Goal: Communication & Community: Answer question/provide support

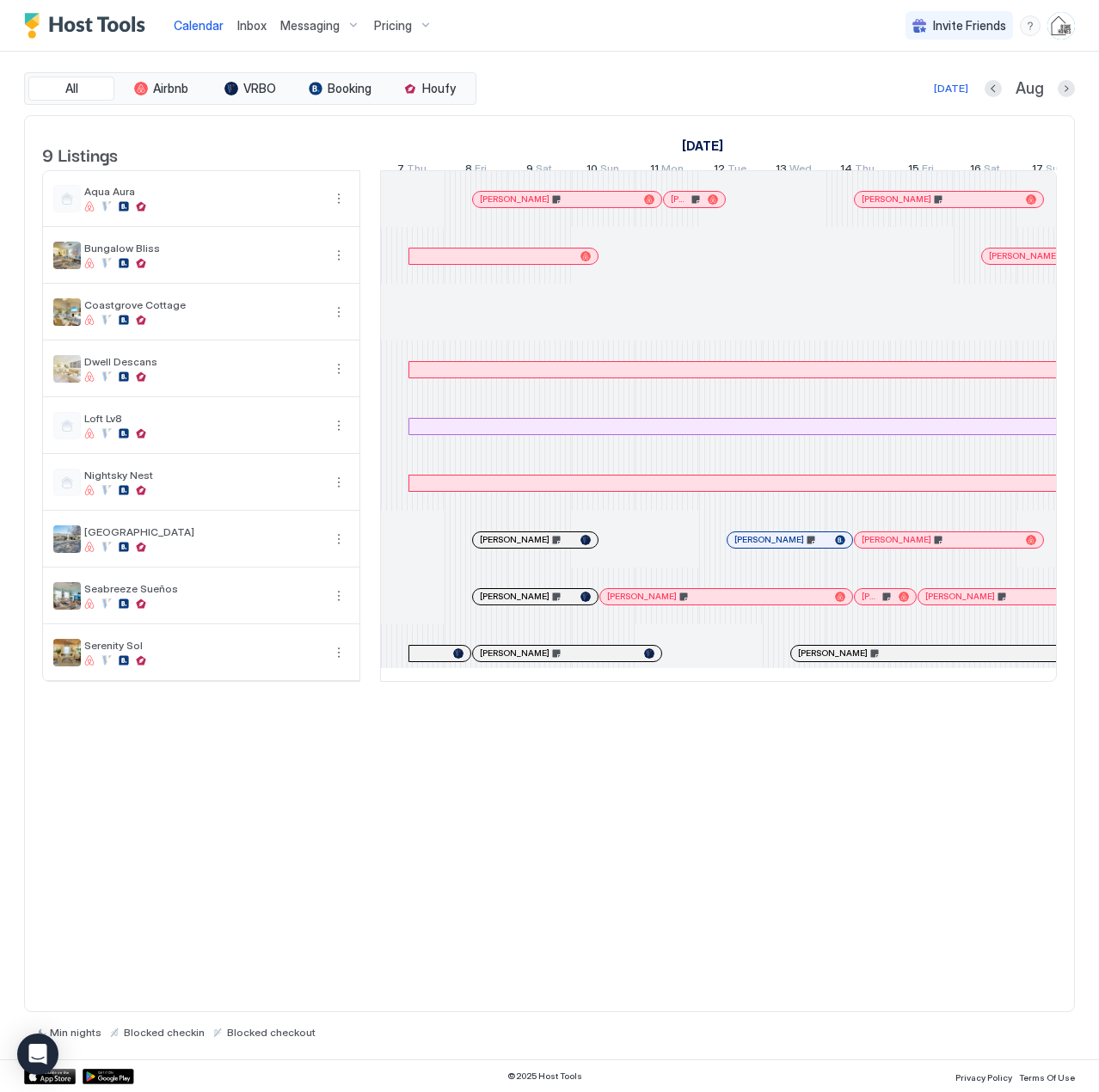
scroll to position [0, 956]
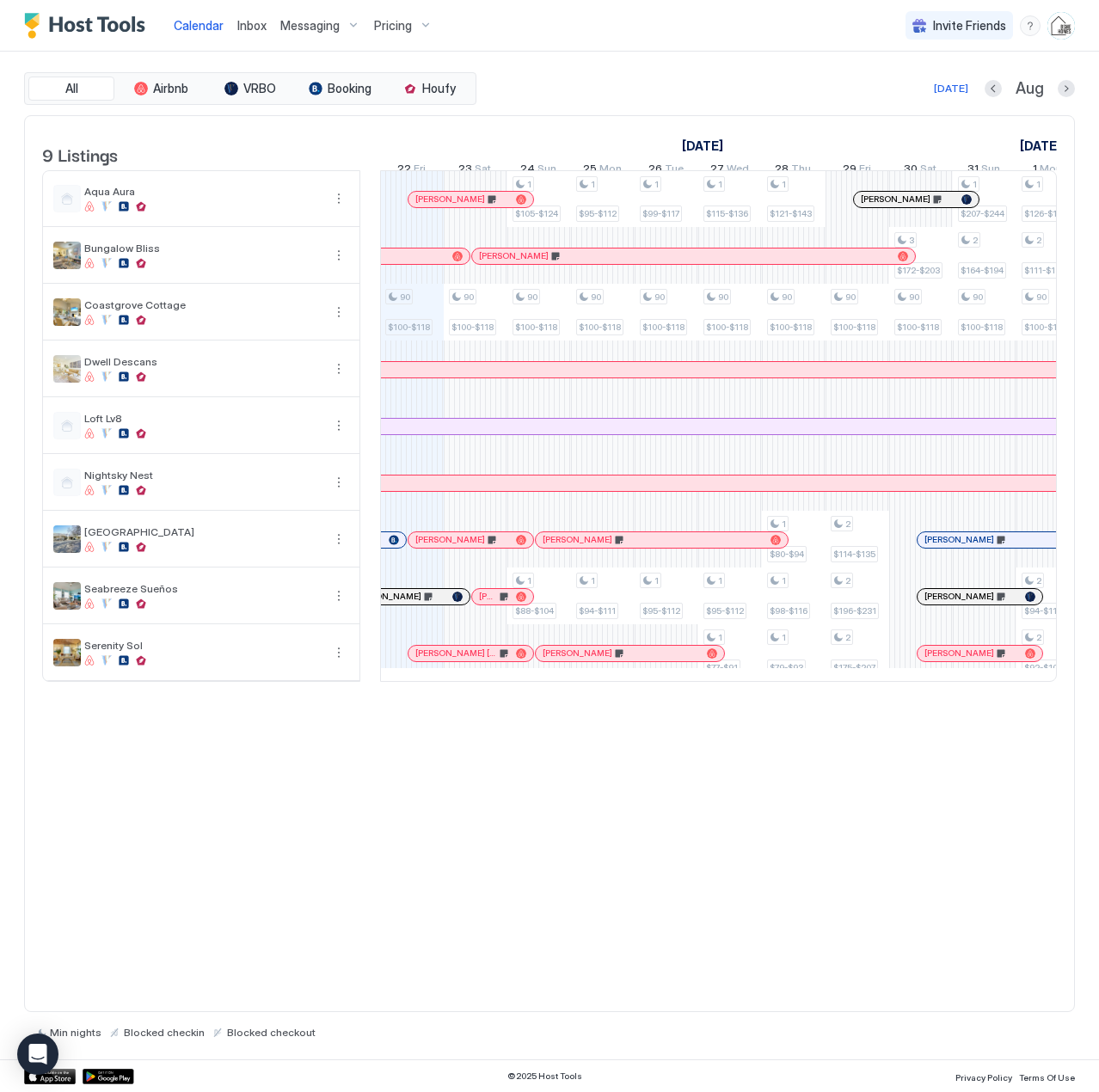
click at [255, 27] on span "Inbox" at bounding box center [252, 25] width 29 height 14
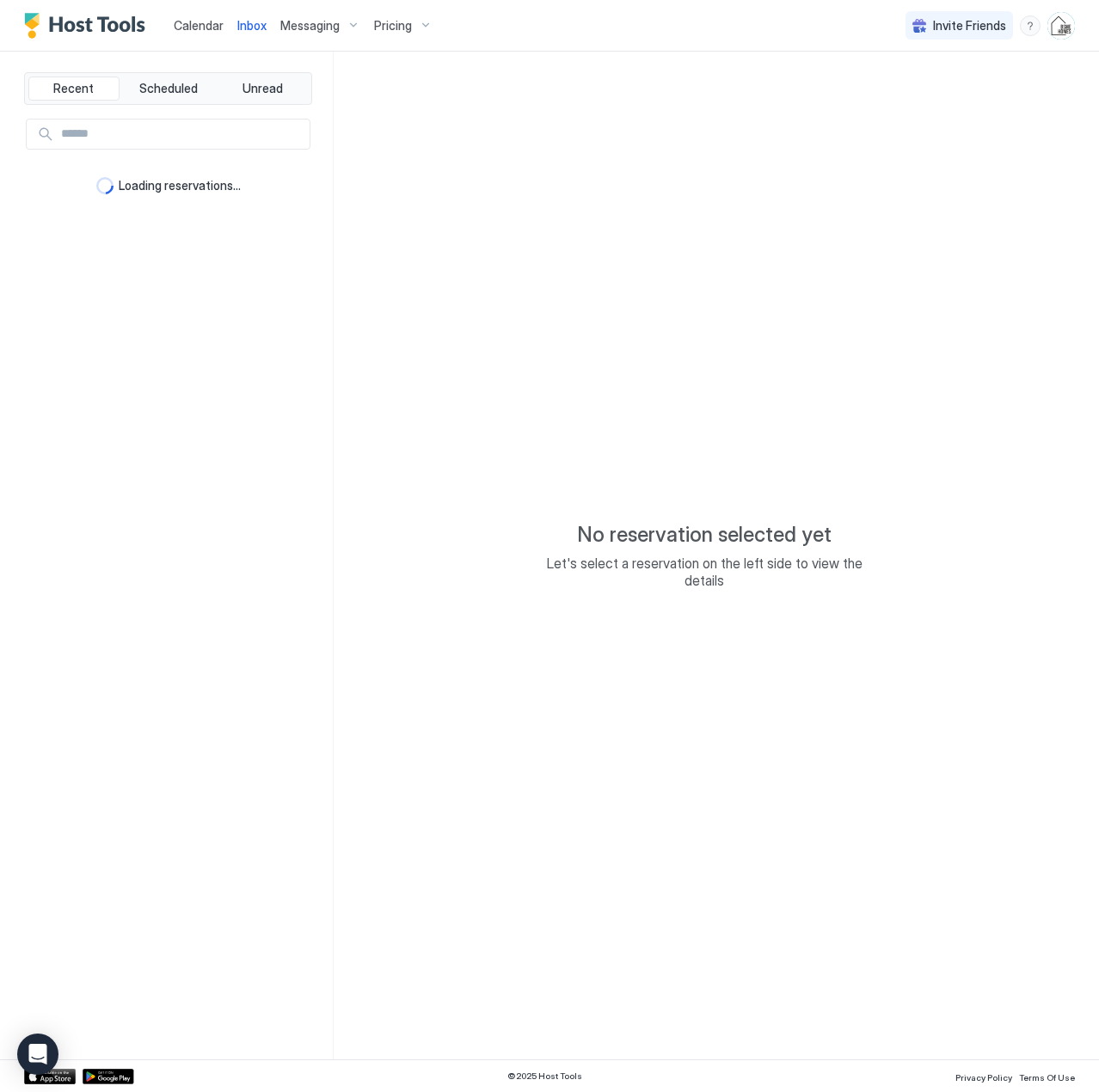
type textarea "*"
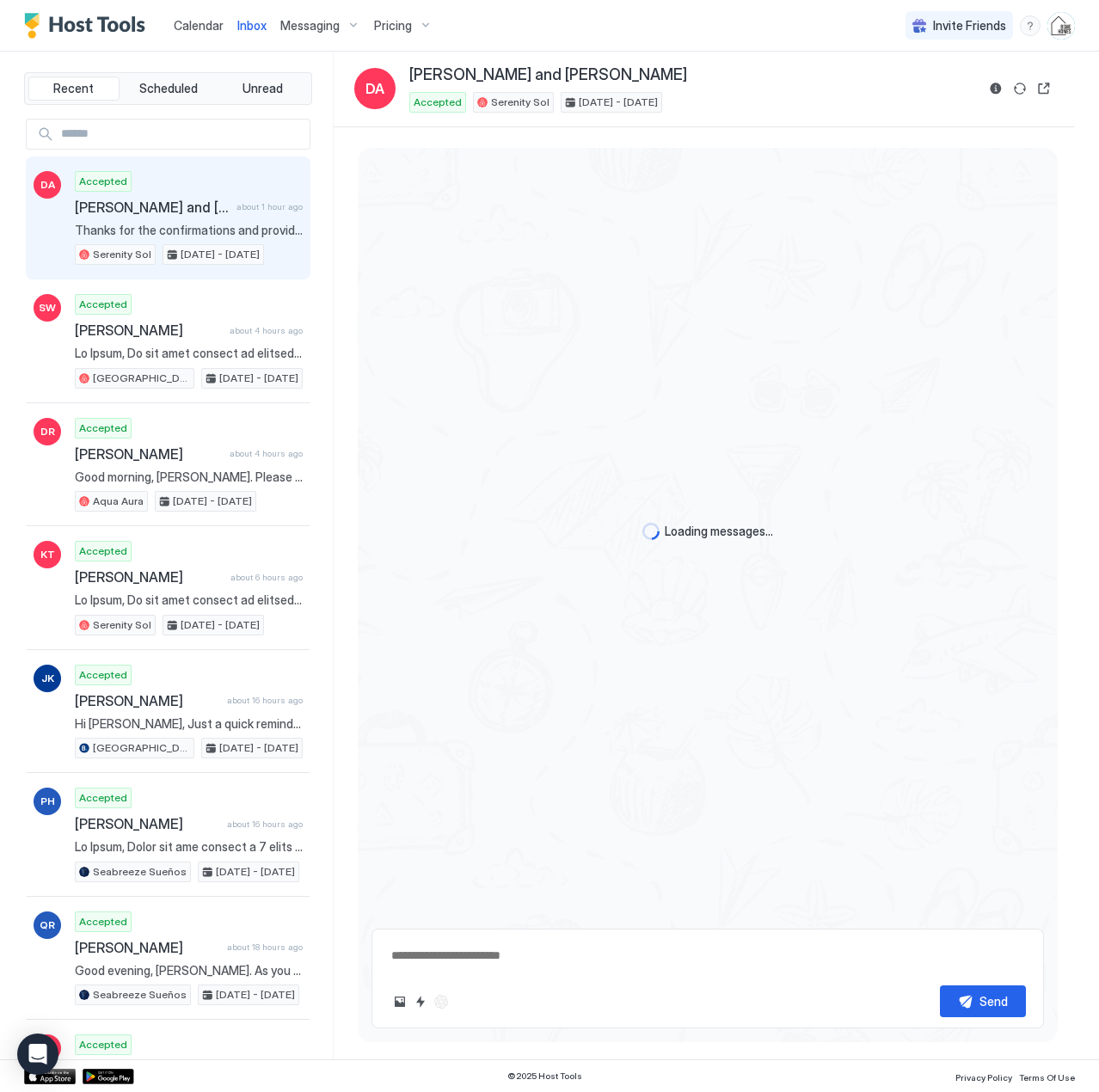
scroll to position [1657, 0]
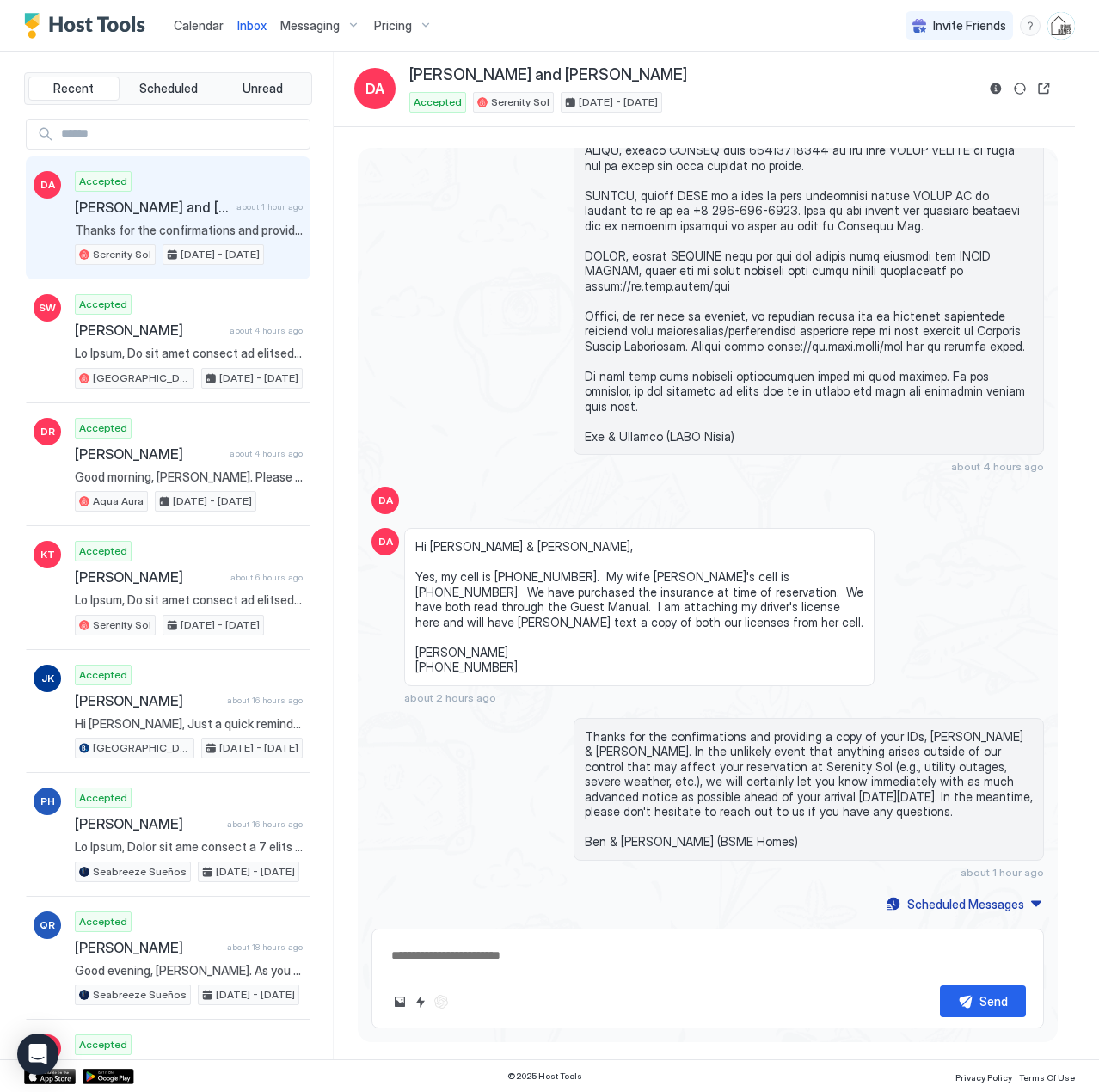
click at [214, 32] on span "Calendar" at bounding box center [198, 25] width 50 height 14
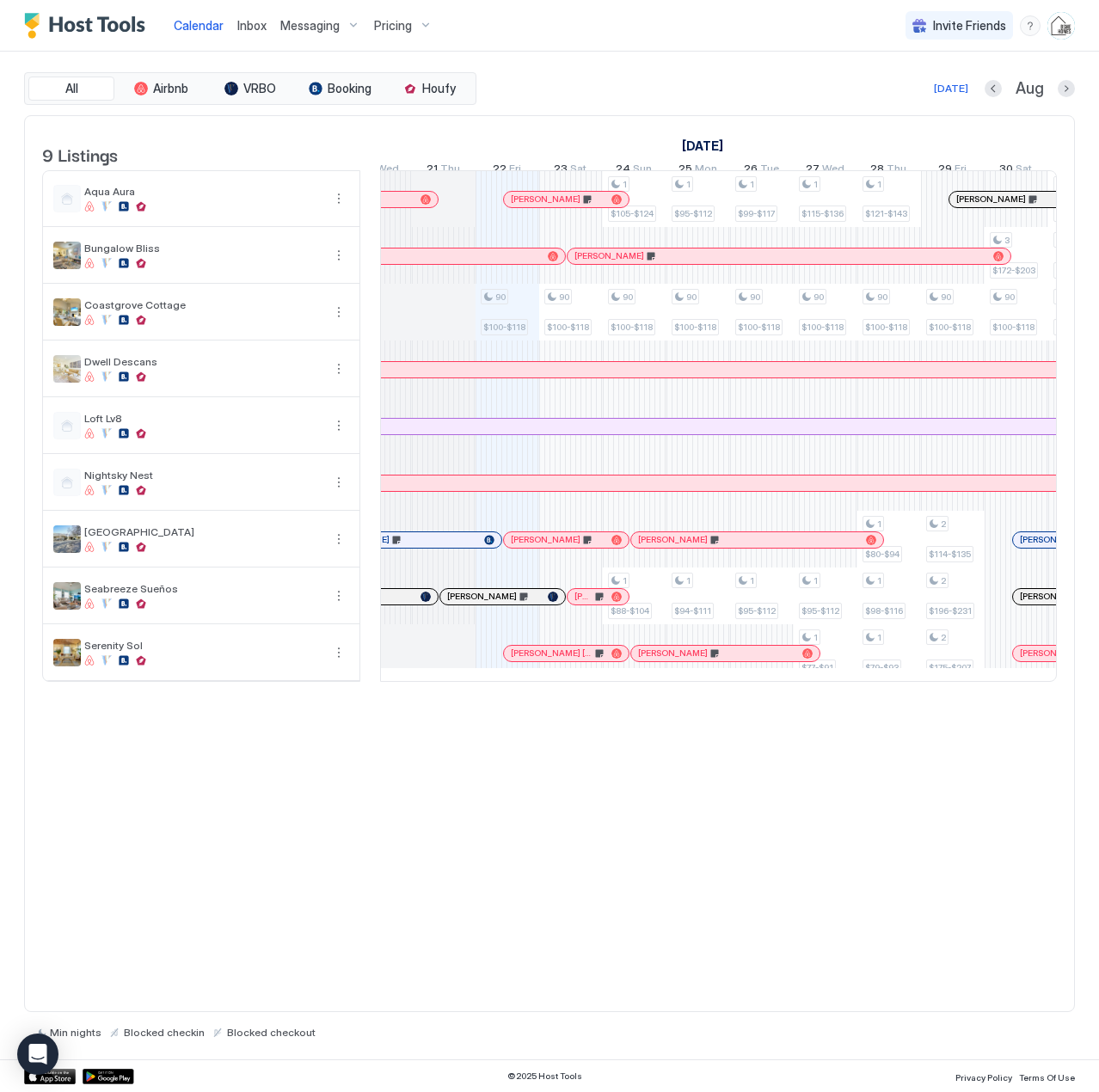
scroll to position [0, 808]
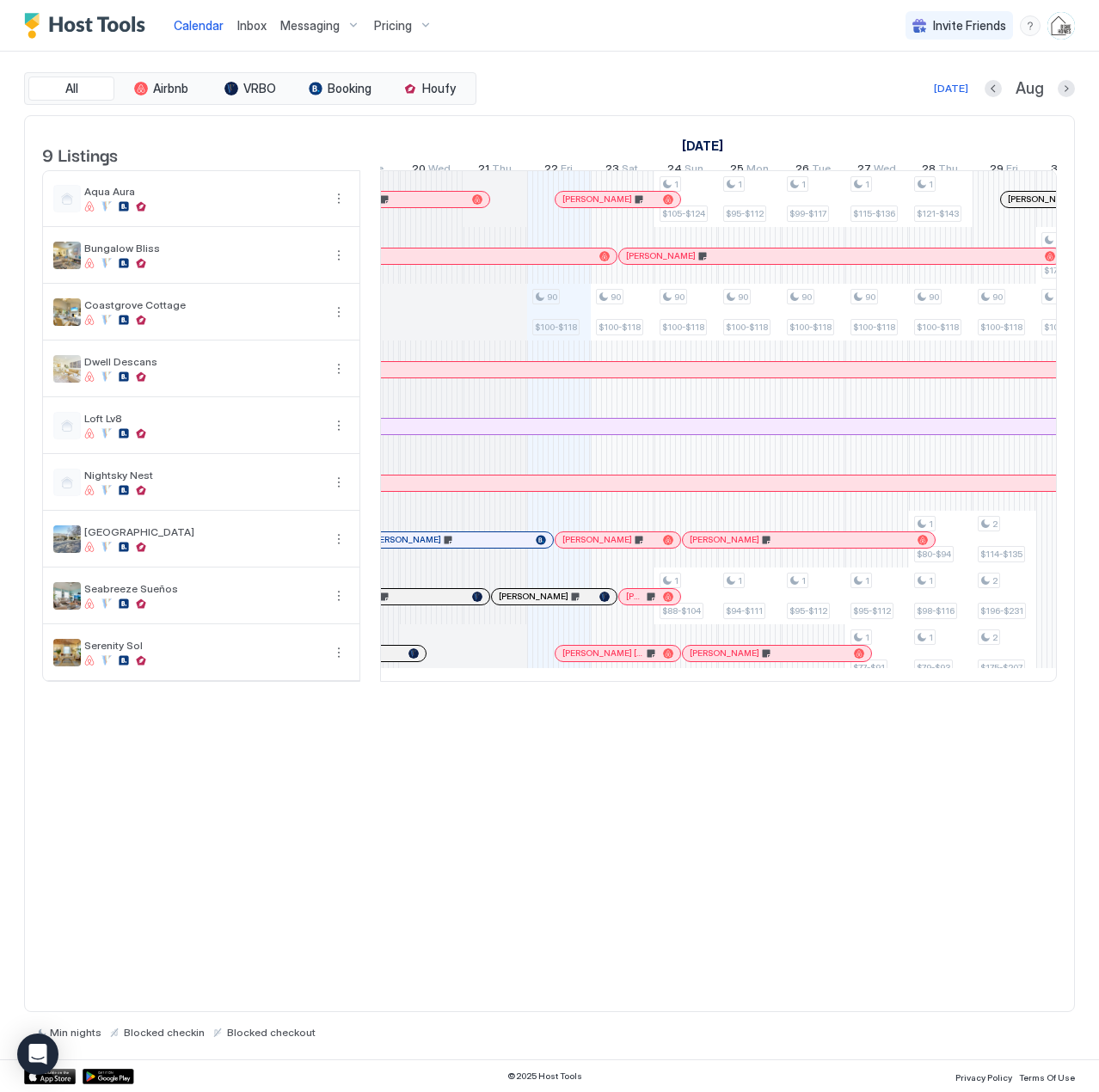
click at [455, 206] on div at bounding box center [455, 198] width 13 height 13
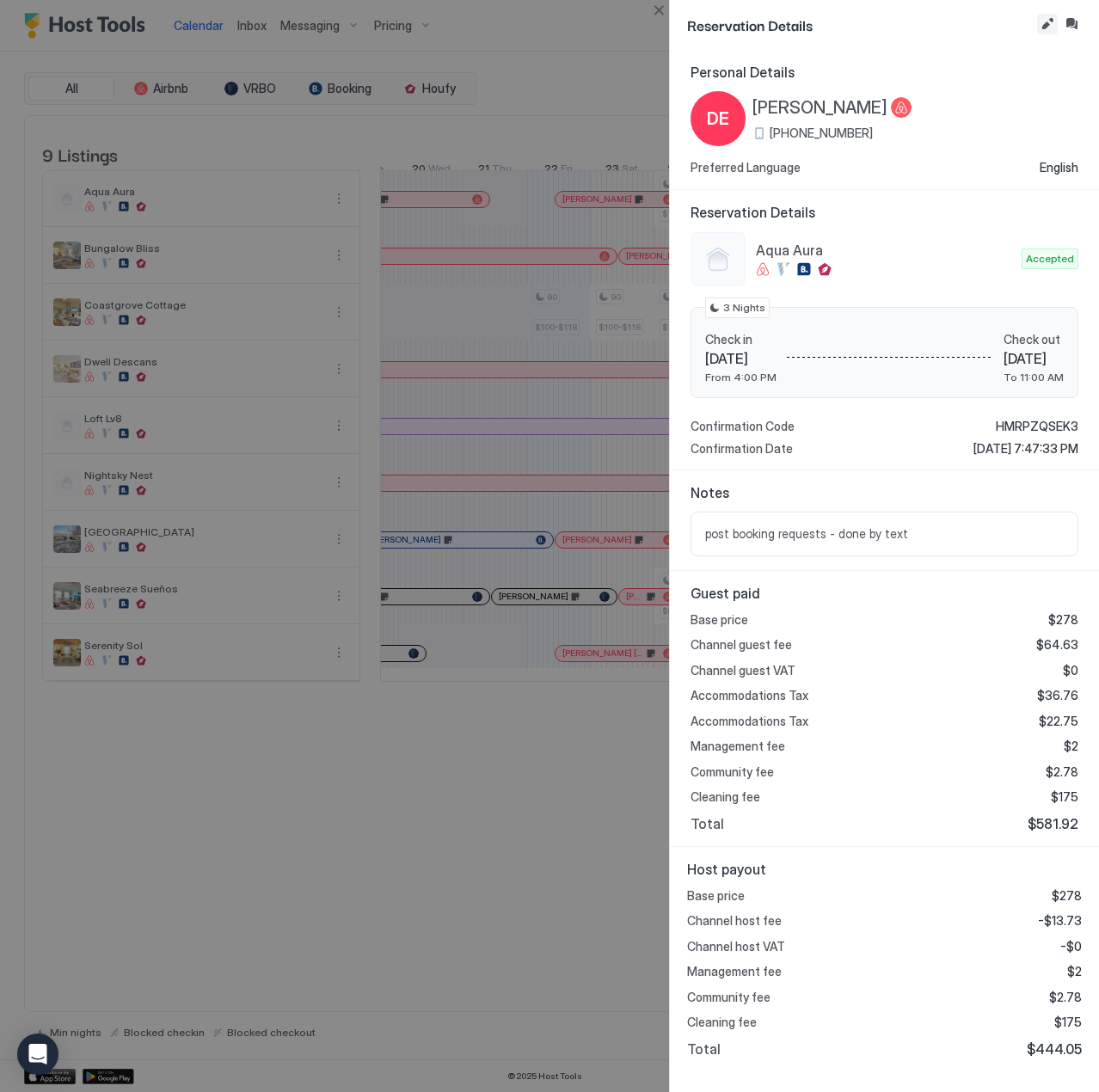
click at [1047, 27] on button "Edit reservation" at bounding box center [1047, 23] width 20 height 20
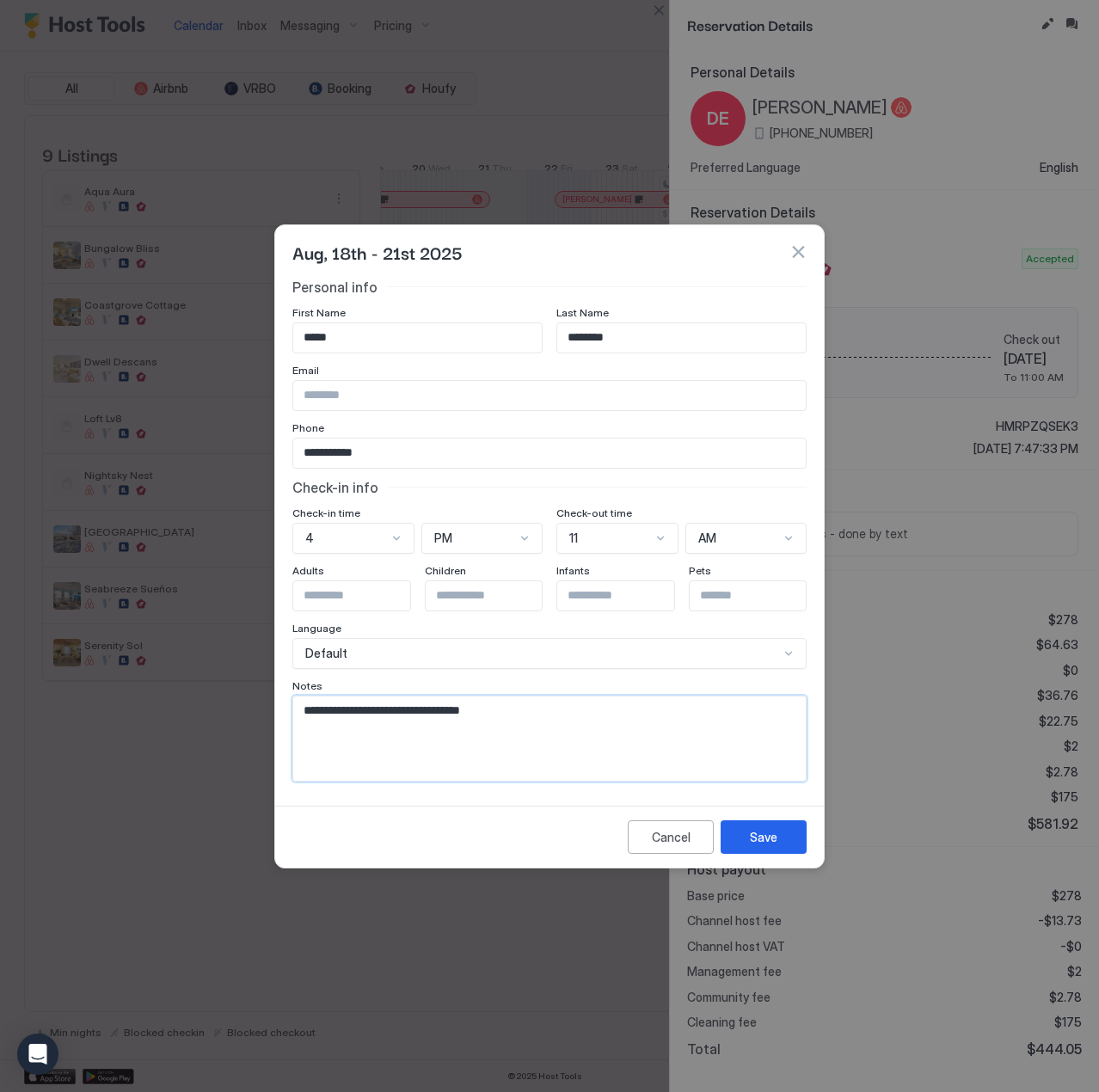
click at [535, 709] on textarea "**********" at bounding box center [550, 739] width 513 height 85
paste textarea "**********"
type textarea "**********"
click at [756, 832] on div "Save" at bounding box center [764, 837] width 28 height 18
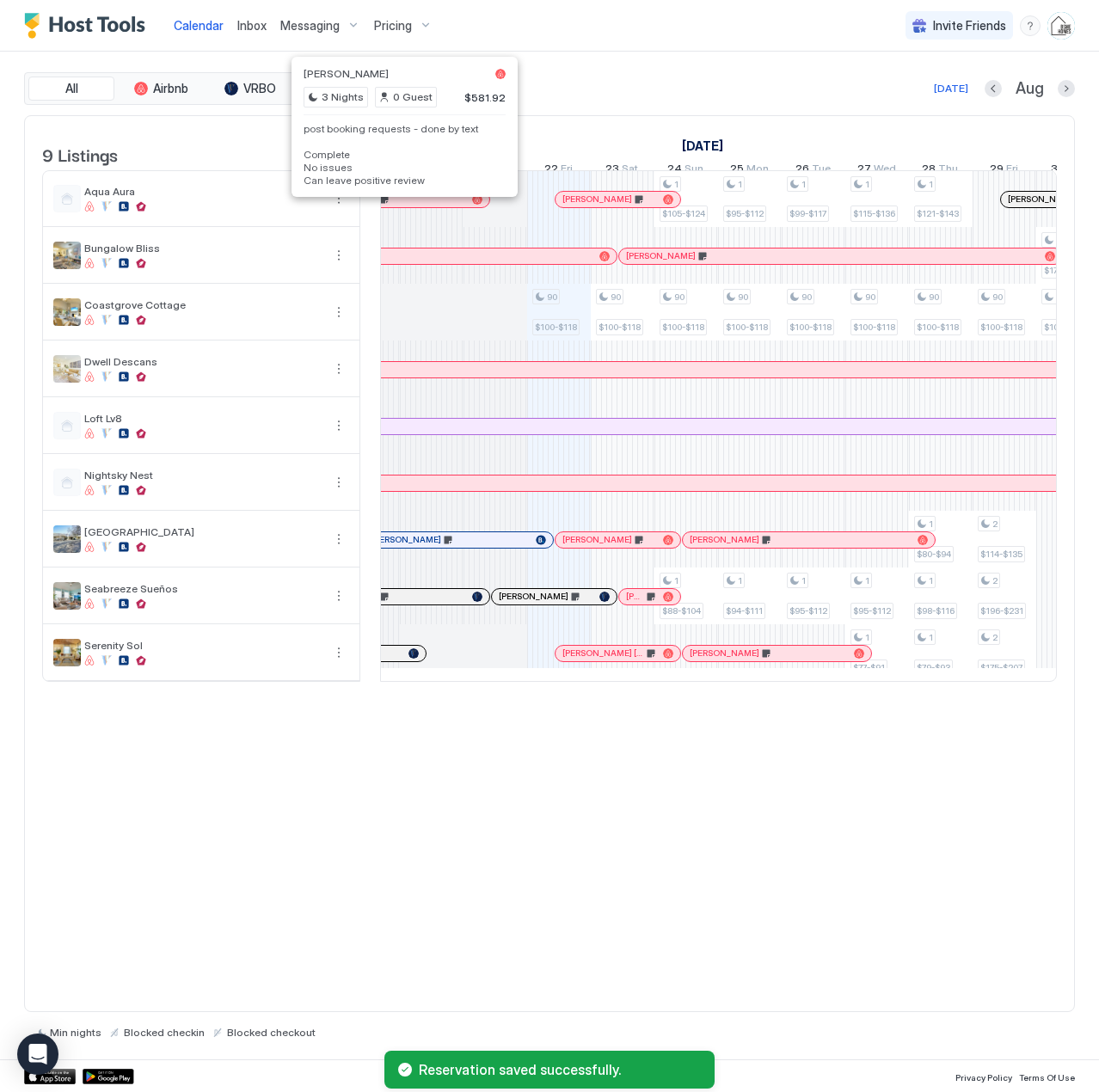
click at [399, 206] on div at bounding box center [399, 198] width 13 height 13
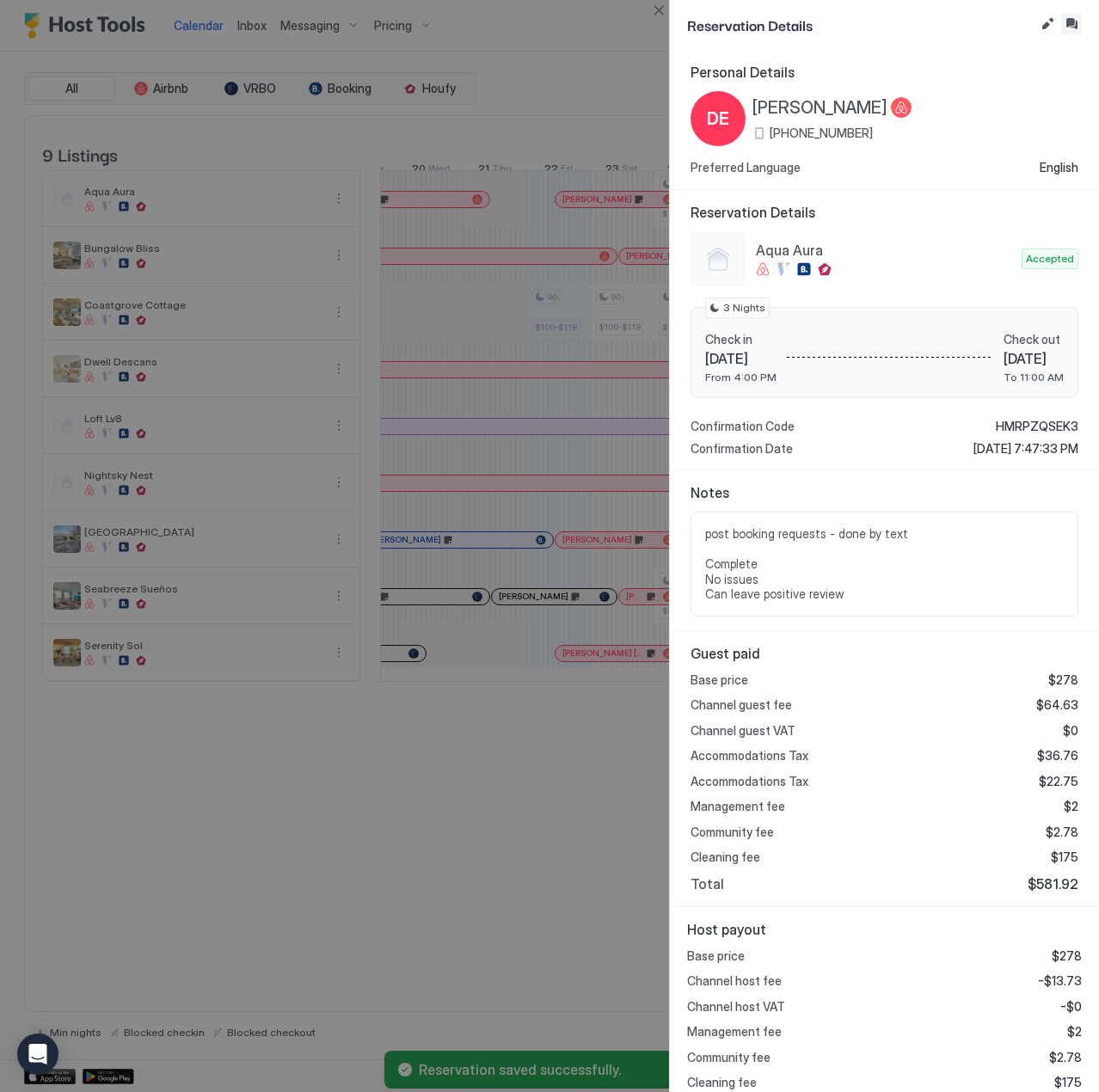
click at [1071, 20] on button "Inbox" at bounding box center [1071, 23] width 20 height 20
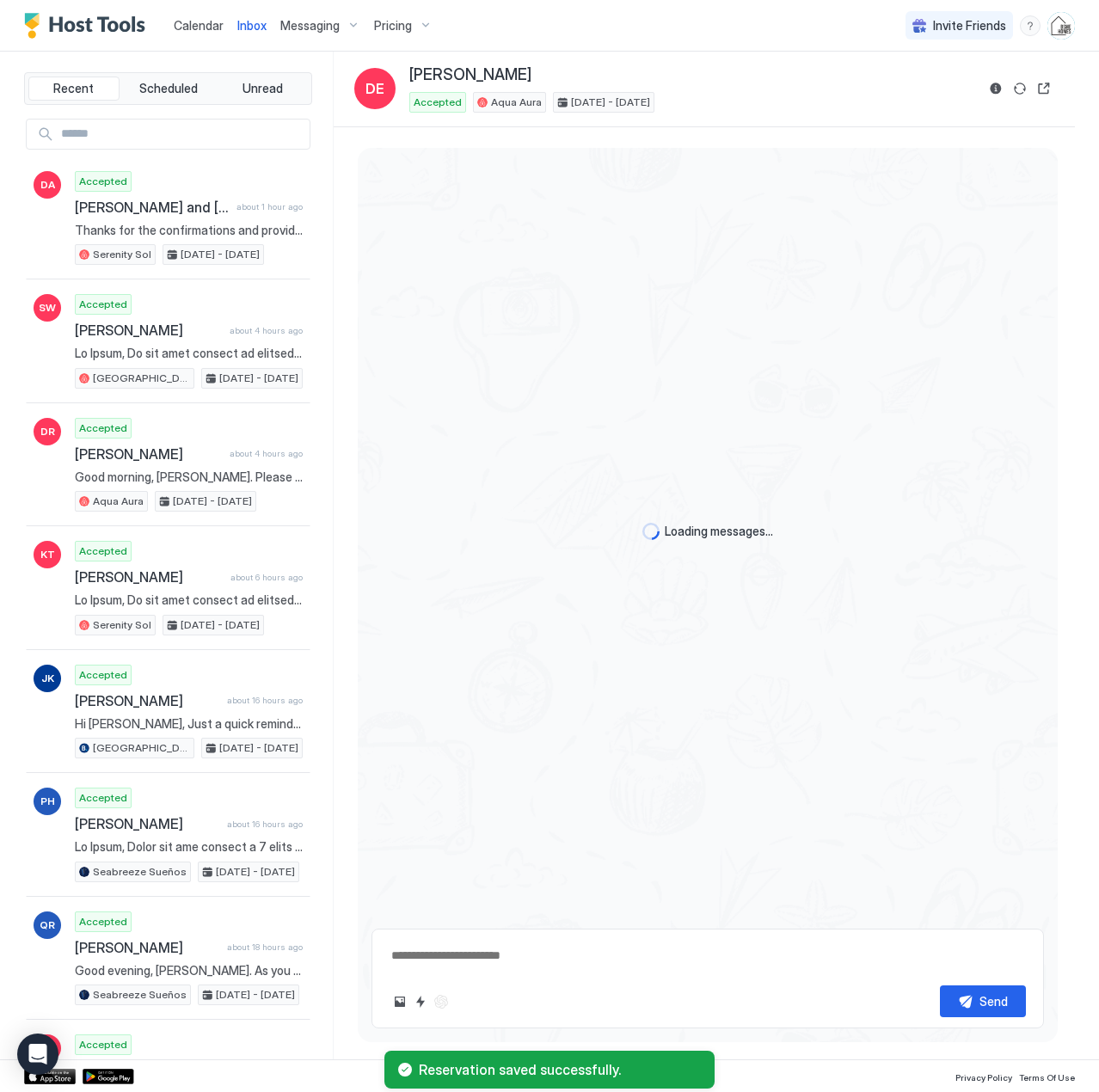
scroll to position [4098, 0]
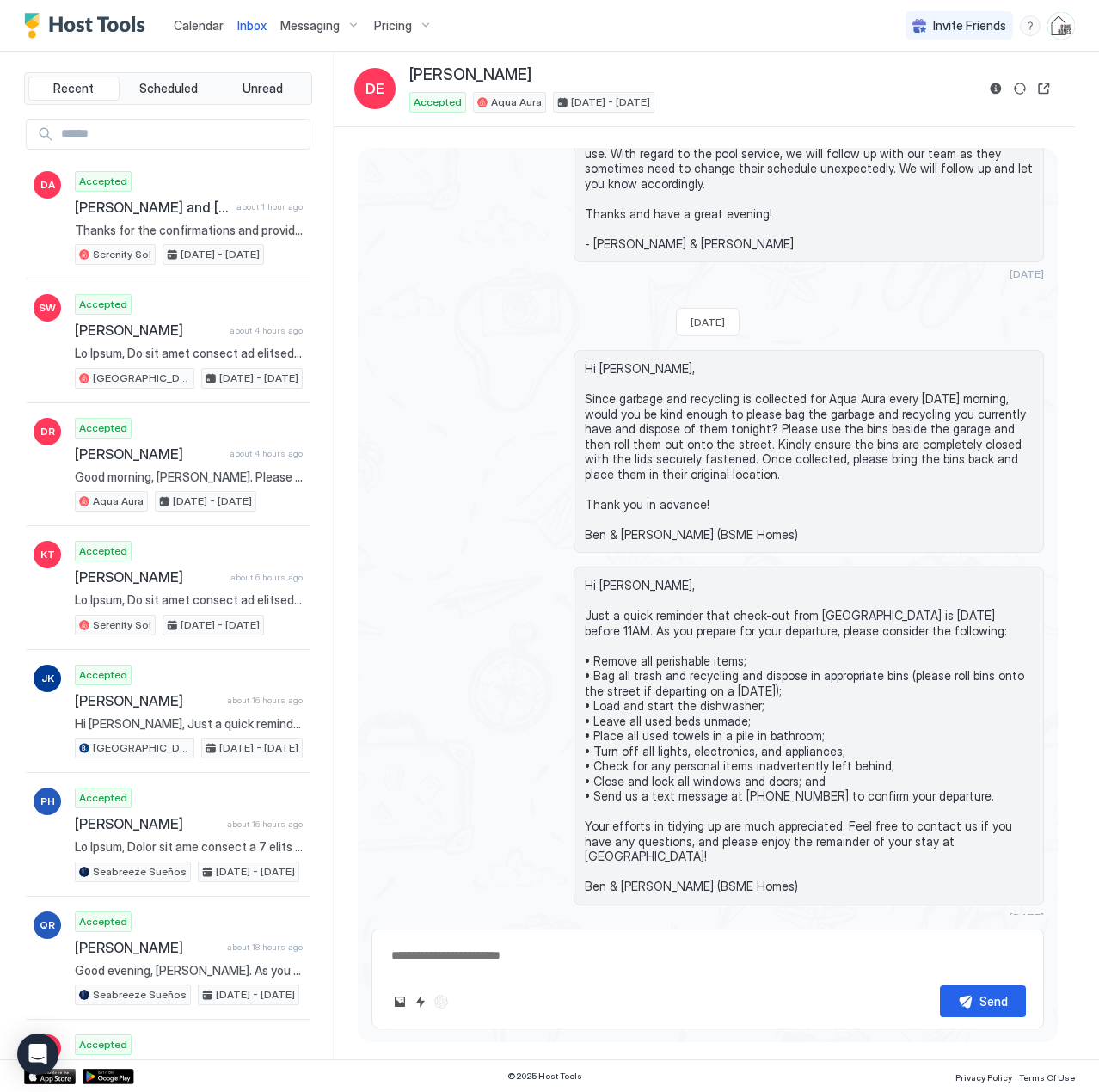
click at [925, 940] on div "Scheduled Messages" at bounding box center [966, 949] width 117 height 18
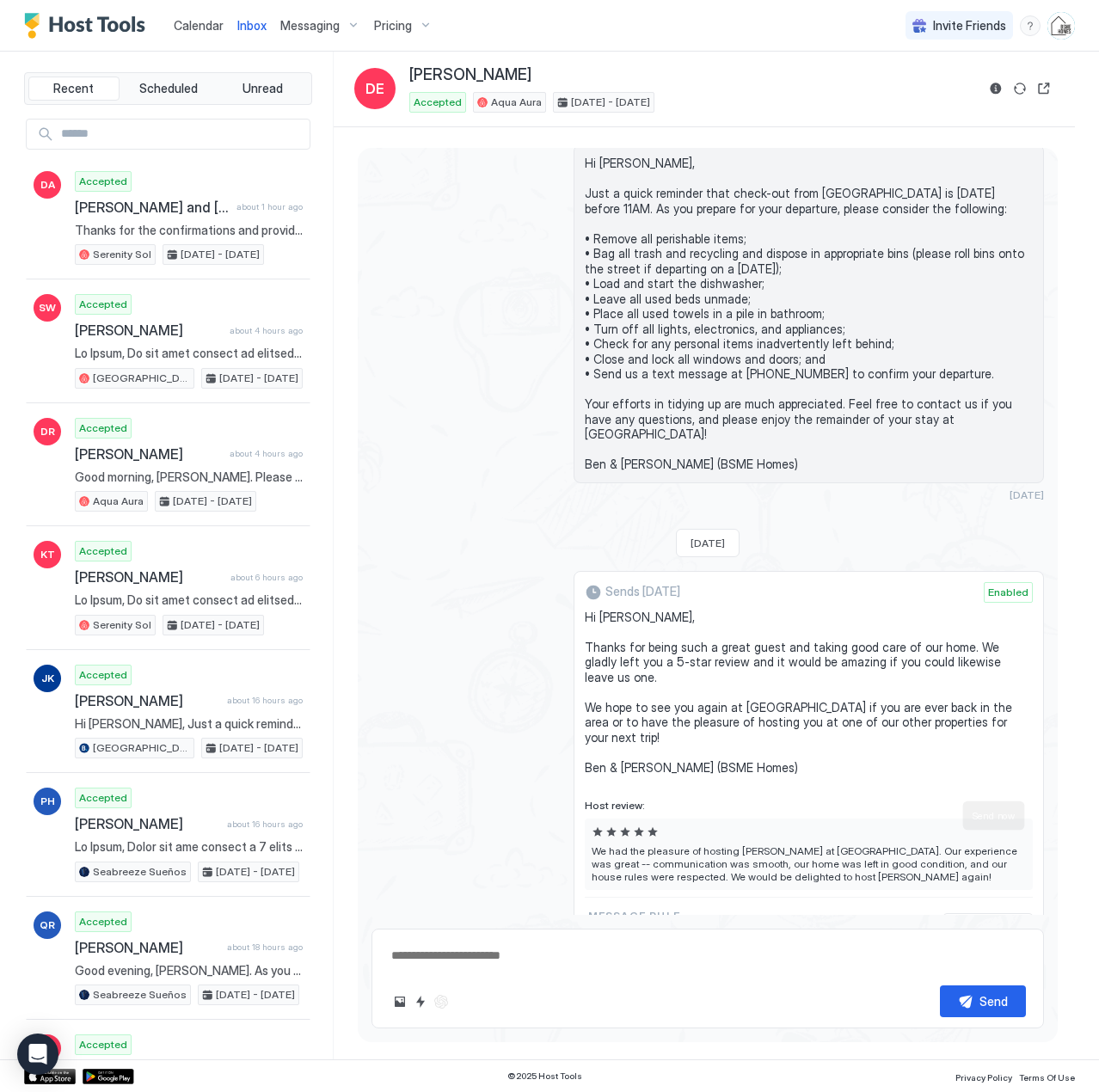
click at [997, 915] on button "Send now" at bounding box center [1005, 923] width 17 height 17
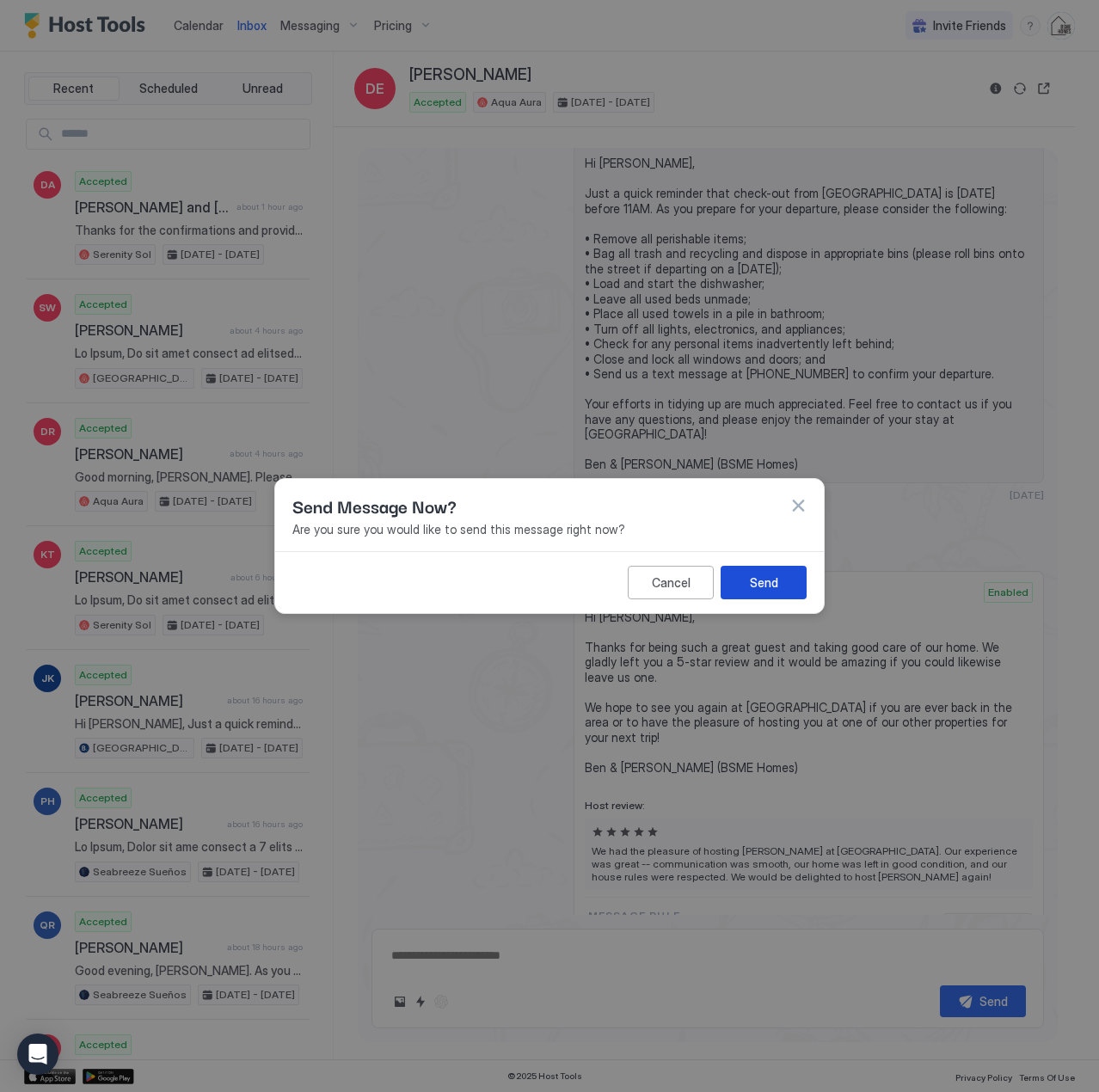
click at [763, 581] on div "Send" at bounding box center [764, 583] width 28 height 18
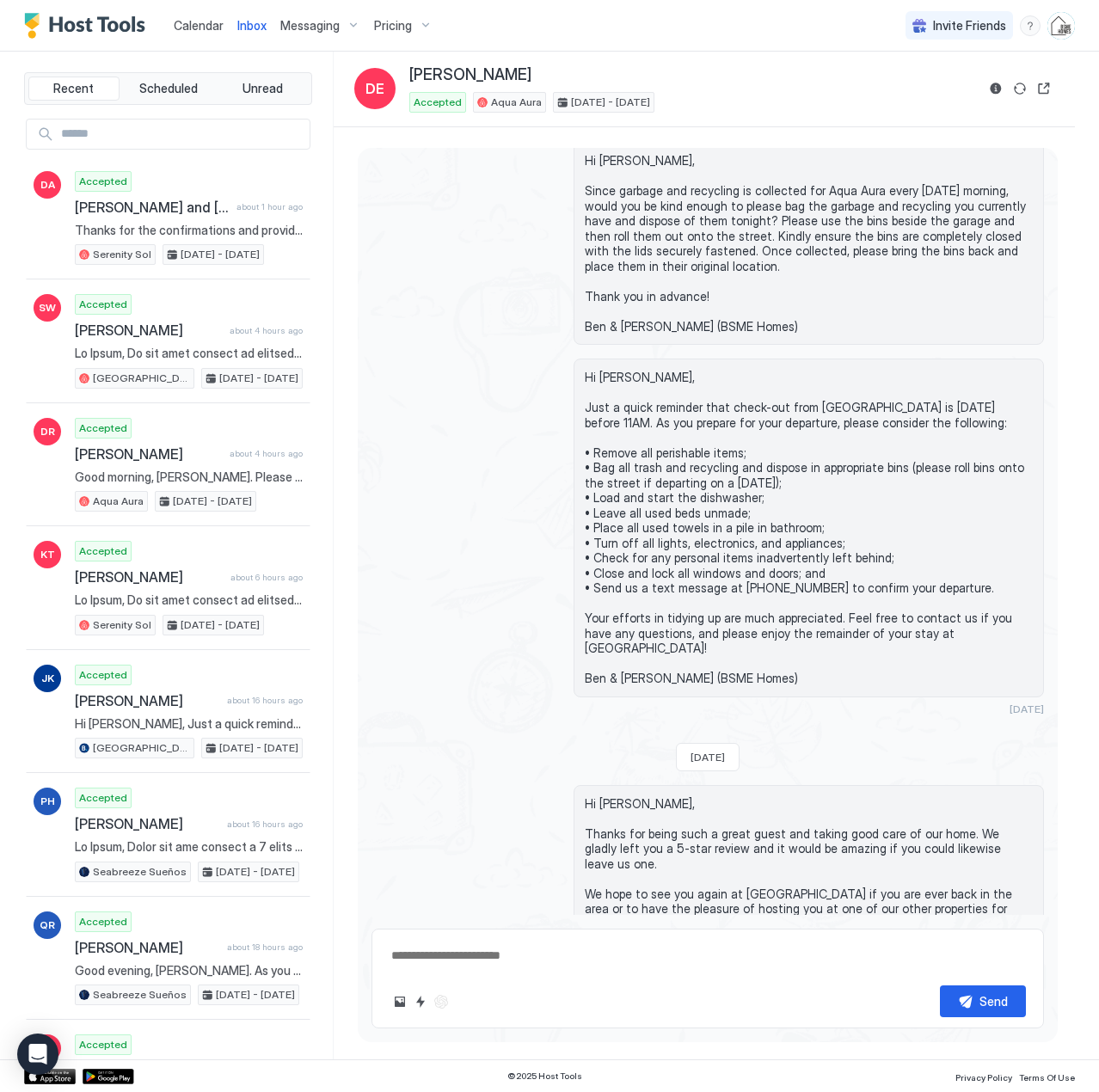
click at [189, 30] on span "Calendar" at bounding box center [198, 25] width 50 height 14
